Goal: Check status: Check status

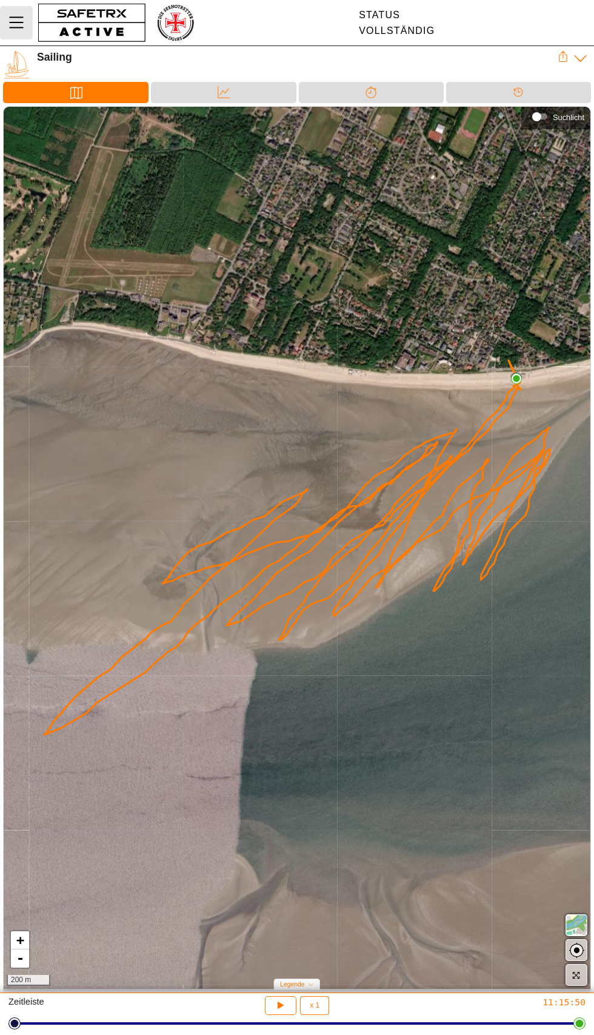
click at [25, 7] on button "MenÜ" at bounding box center [16, 22] width 33 height 33
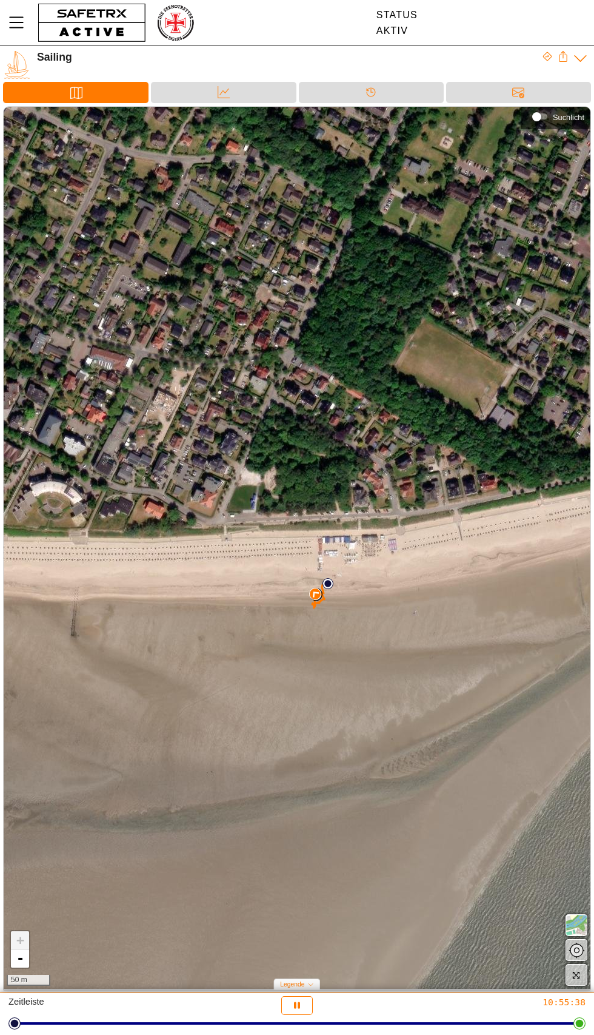
click at [321, 630] on div "+ - 50 m" at bounding box center [297, 548] width 587 height 882
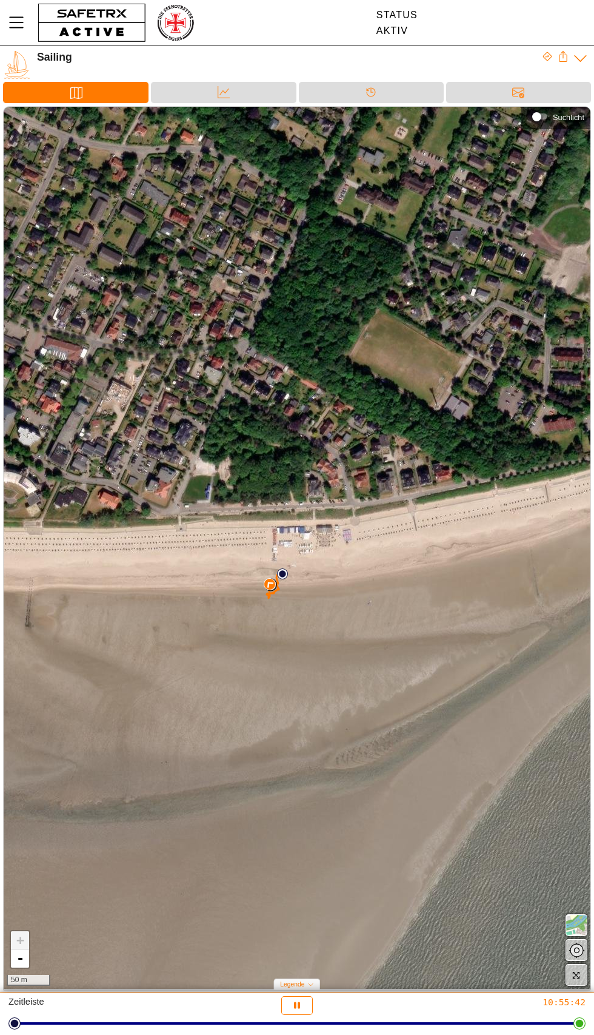
click at [304, 561] on div "+ - 50 m" at bounding box center [297, 548] width 587 height 882
click at [27, 1016] on div at bounding box center [297, 1023] width 565 height 17
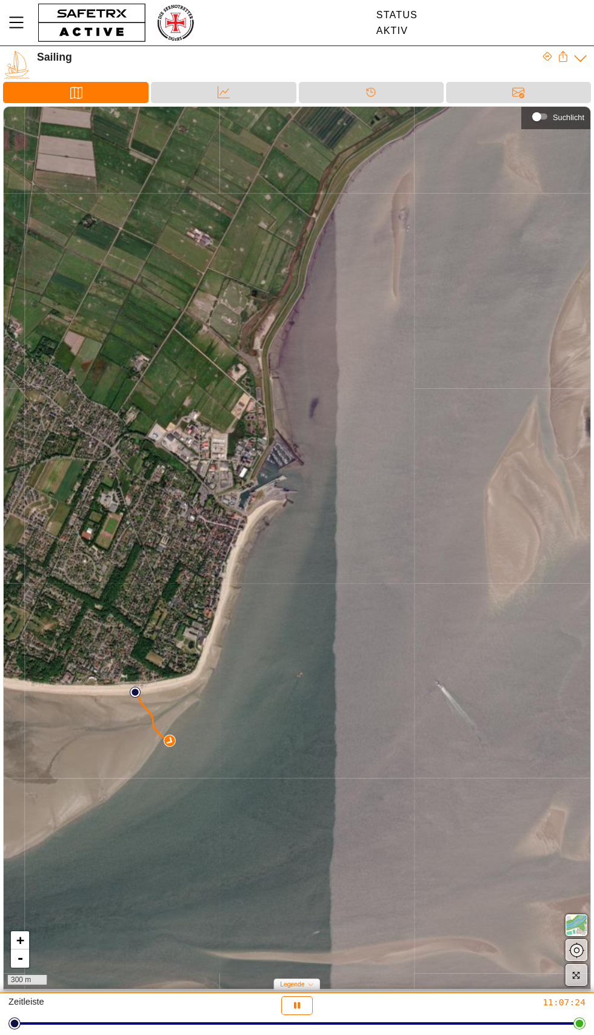
click at [218, 611] on div "+ - 300 m" at bounding box center [297, 548] width 587 height 882
click at [226, 633] on div "+ - 300 m" at bounding box center [297, 548] width 587 height 882
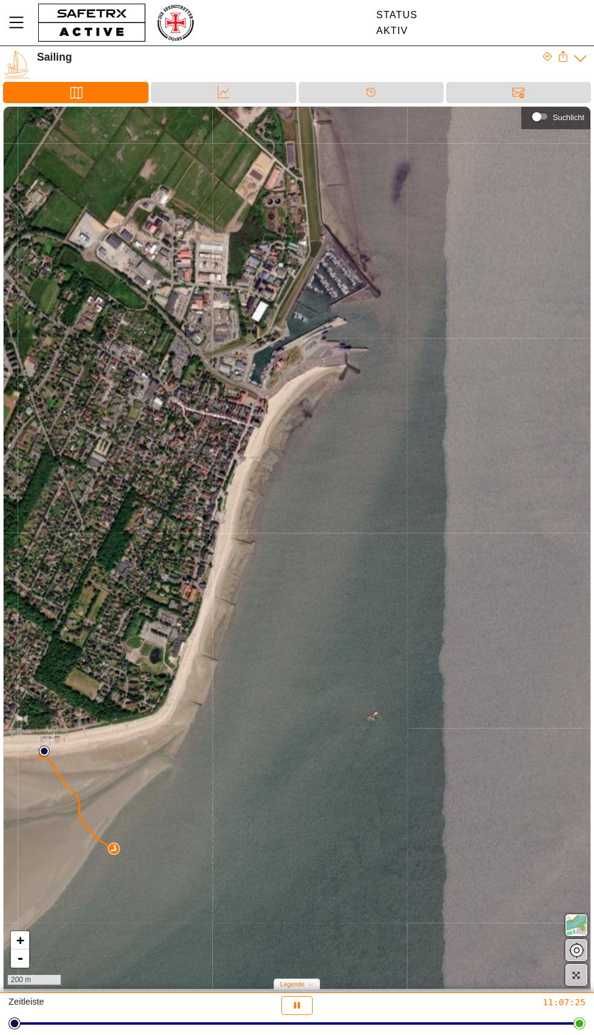
click at [398, 679] on div "+ - 200 m" at bounding box center [297, 548] width 587 height 882
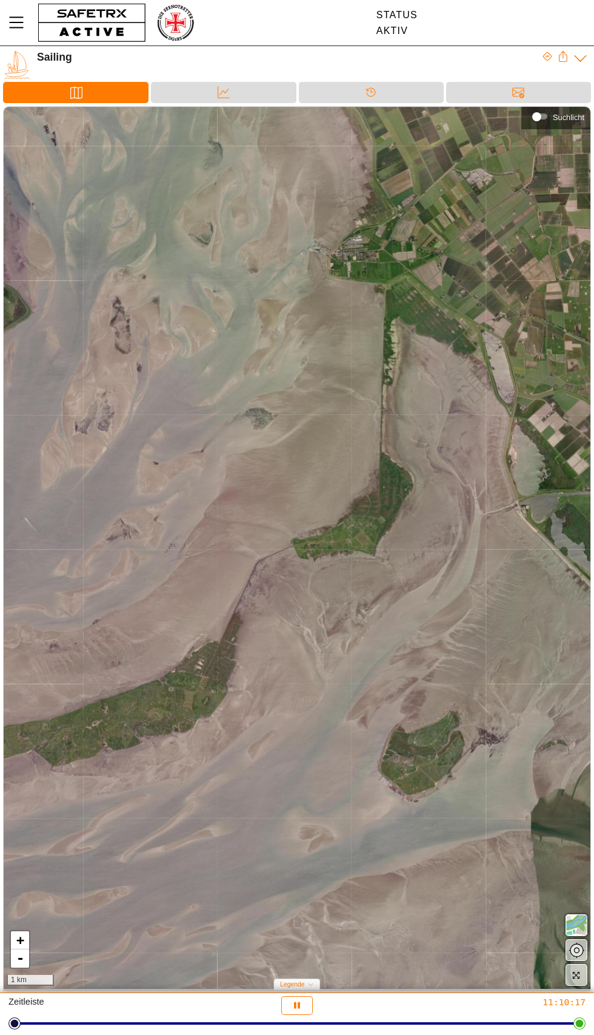
click at [431, 764] on div "+ - 1 km" at bounding box center [297, 548] width 587 height 882
